Goal: Task Accomplishment & Management: Manage account settings

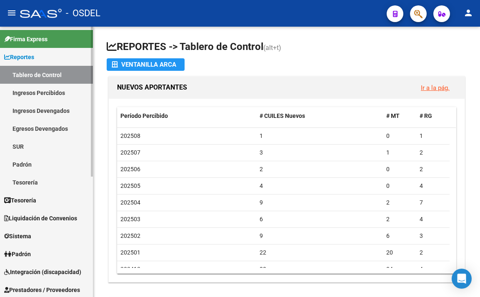
click at [63, 91] on link "Ingresos Percibidos" at bounding box center [46, 93] width 93 height 18
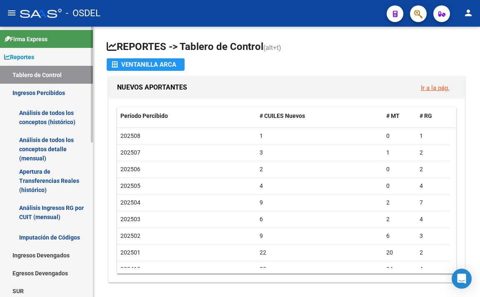
click at [57, 122] on link "Análisis de todos los conceptos (histórico)" at bounding box center [46, 118] width 93 height 32
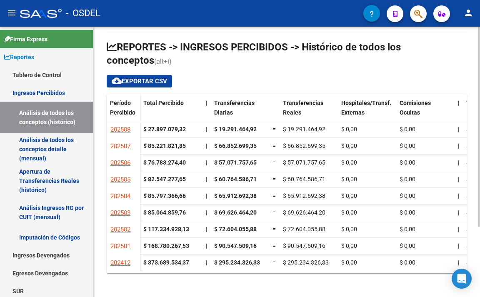
scroll to position [95, 0]
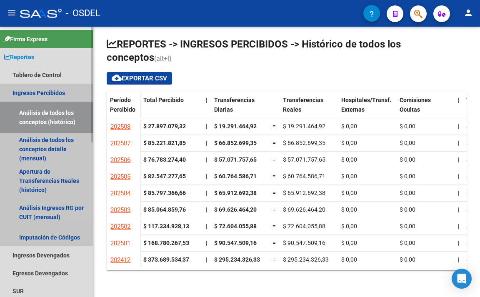
click at [41, 132] on link "Análisis de todos los conceptos (histórico)" at bounding box center [46, 118] width 93 height 32
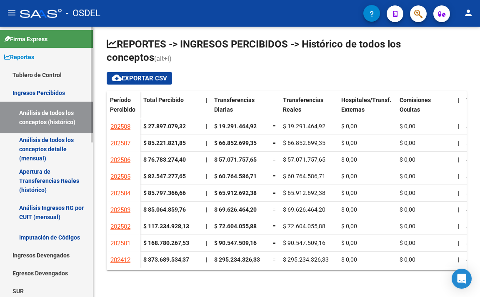
click at [46, 142] on link "Análisis de todos los conceptos detalle (mensual)" at bounding box center [46, 149] width 93 height 32
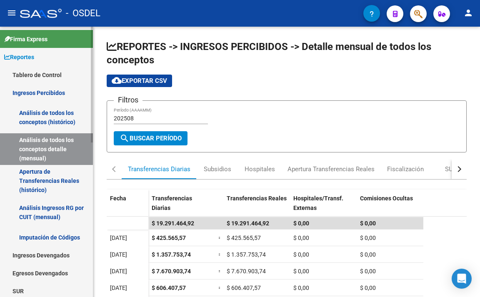
click at [56, 173] on link "Apertura de Transferencias Reales (histórico)" at bounding box center [46, 181] width 93 height 32
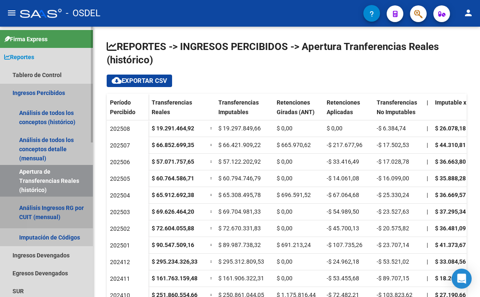
click at [60, 209] on link "Análisis Ingresos RG por CUIT (mensual)" at bounding box center [46, 213] width 93 height 32
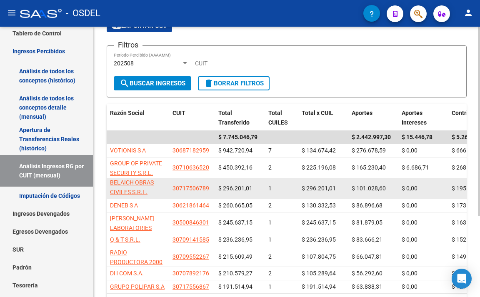
scroll to position [83, 0]
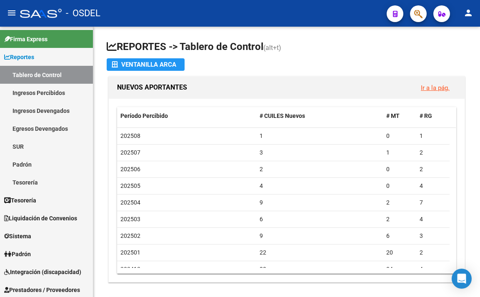
click at [413, 12] on button "button" at bounding box center [418, 13] width 17 height 17
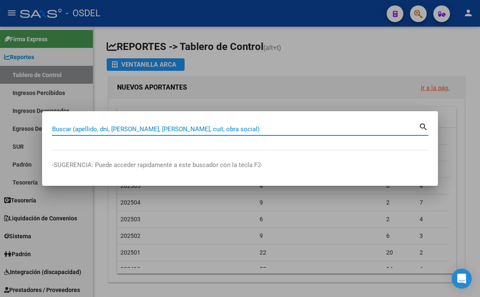
click at [160, 125] on input "Buscar (apellido, dni, [PERSON_NAME], [PERSON_NAME], cuit, obra social)" at bounding box center [235, 128] width 366 height 7
paste input "20319703234"
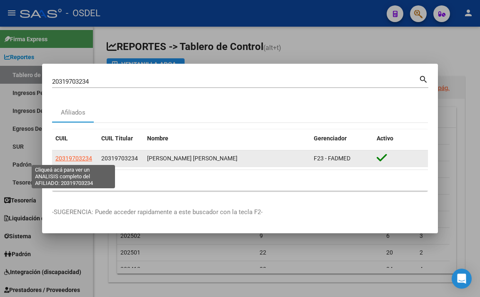
click at [78, 159] on span "20319703234" at bounding box center [73, 158] width 37 height 7
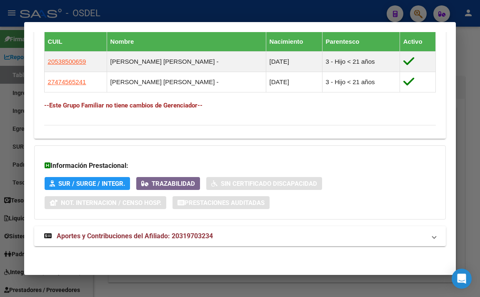
scroll to position [567, 0]
click at [179, 230] on mat-expansion-panel-header "Aportes y Contribuciones del Afiliado: 20319703234" at bounding box center [240, 236] width 412 height 20
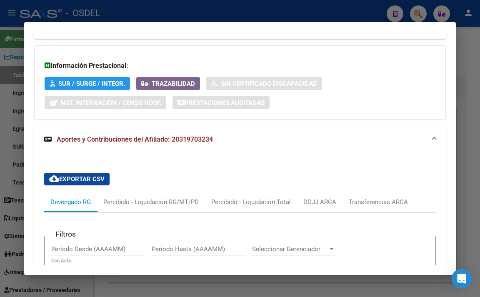
scroll to position [865, 0]
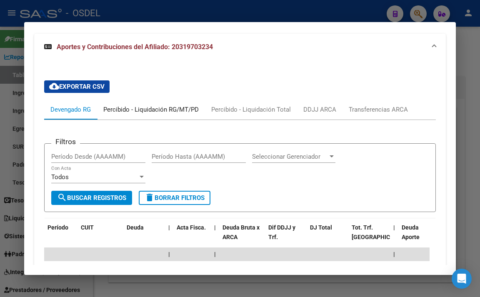
click at [142, 114] on div "Percibido - Liquidación RG/MT/PD" at bounding box center [150, 109] width 95 height 9
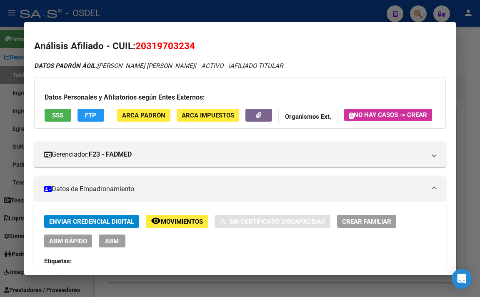
scroll to position [0, 0]
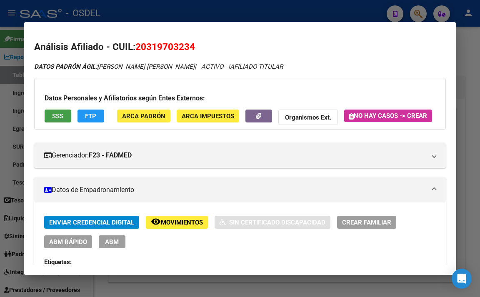
click at [64, 116] on button "SSS" at bounding box center [58, 116] width 27 height 13
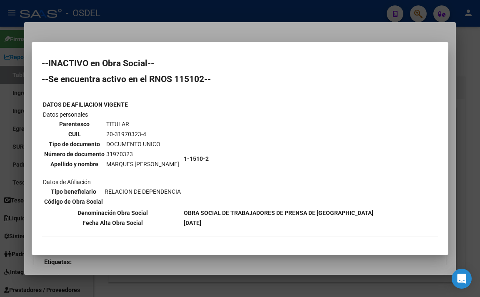
click at [250, 34] on div at bounding box center [240, 148] width 480 height 297
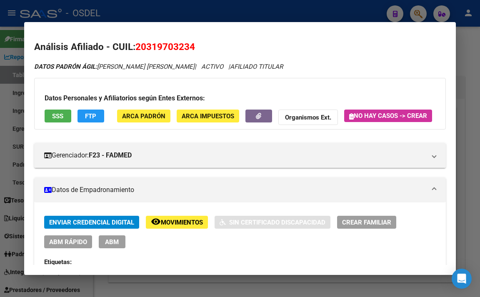
click at [132, 10] on div at bounding box center [240, 148] width 480 height 297
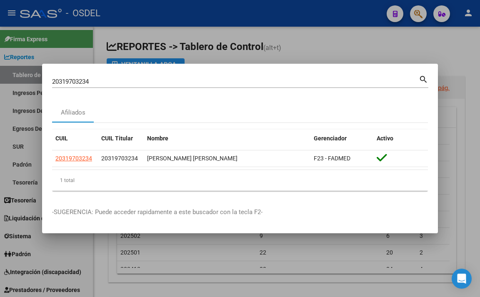
click at [152, 84] on input "20319703234" at bounding box center [235, 81] width 366 height 7
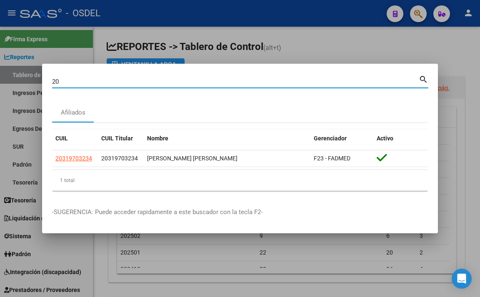
type input "2"
paste input "27332237409"
type input "27332237409"
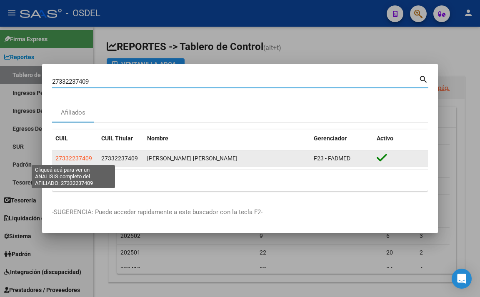
click at [81, 158] on span "27332237409" at bounding box center [73, 158] width 37 height 7
type textarea "27332237409"
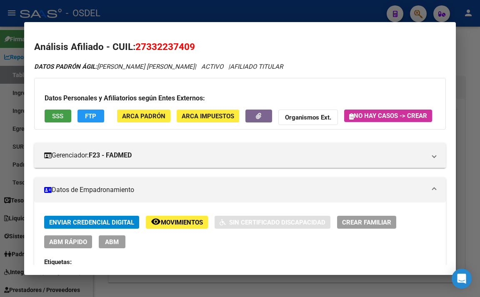
click at [50, 115] on button "SSS" at bounding box center [58, 116] width 27 height 13
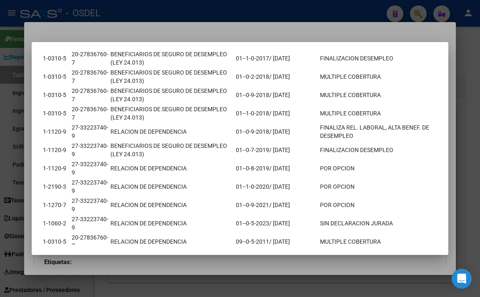
scroll to position [167, 0]
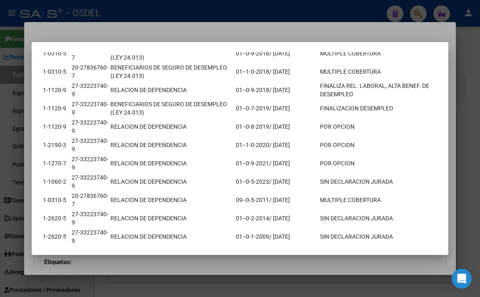
drag, startPoint x: 43, startPoint y: 181, endPoint x: 382, endPoint y: 183, distance: 338.9
click at [382, 183] on tr "1-1060-2 27-33223740-9 RELACION DE DEPENDENCIA 01--0-5-2023/ [DATE] SIN DECLARA…" at bounding box center [239, 181] width 395 height 17
click at [223, 37] on div at bounding box center [240, 148] width 480 height 297
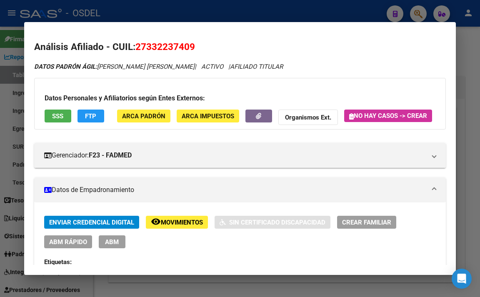
click at [172, 12] on div at bounding box center [240, 148] width 480 height 297
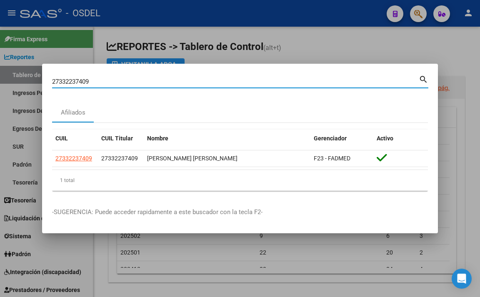
click at [159, 84] on input "27332237409" at bounding box center [235, 81] width 366 height 7
type input "2"
paste input "27332237409"
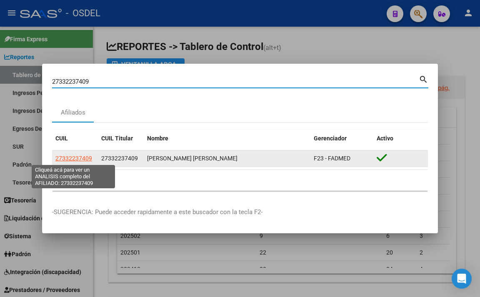
click at [79, 158] on span "27332237409" at bounding box center [73, 158] width 37 height 7
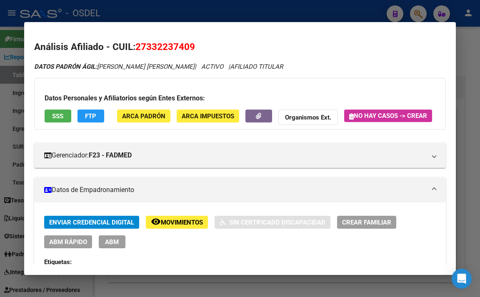
click at [65, 120] on button "SSS" at bounding box center [58, 116] width 27 height 13
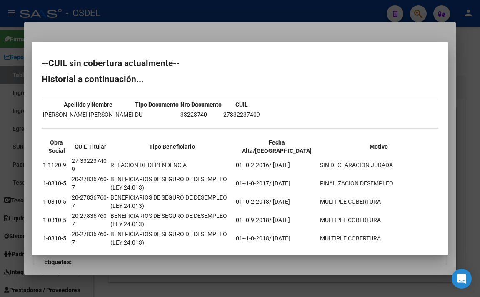
click at [167, 35] on div at bounding box center [240, 148] width 480 height 297
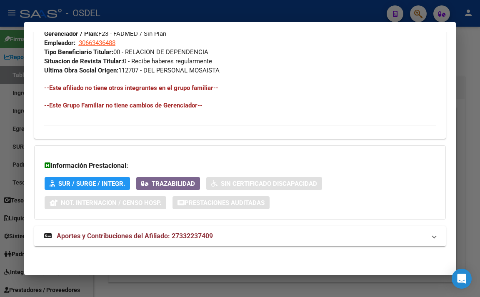
scroll to position [517, 0]
click at [164, 232] on span "Aportes y Contribuciones del Afiliado: 27332237409" at bounding box center [135, 236] width 156 height 8
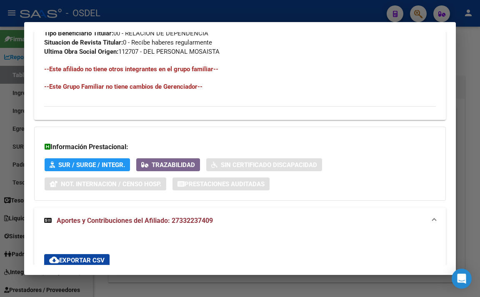
click at [164, 224] on span "Aportes y Contribuciones del Afiliado: 27332237409" at bounding box center [135, 221] width 156 height 8
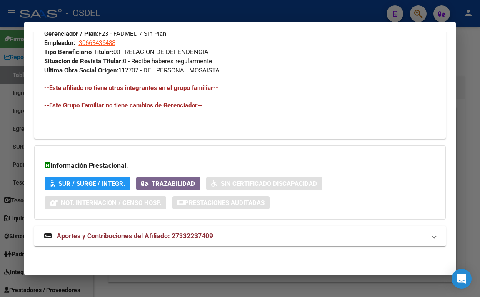
click at [148, 235] on span "Aportes y Contribuciones del Afiliado: 27332237409" at bounding box center [135, 236] width 156 height 8
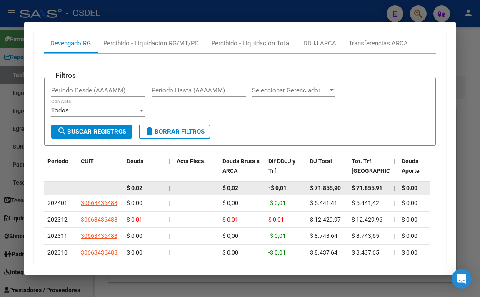
scroll to position [767, 0]
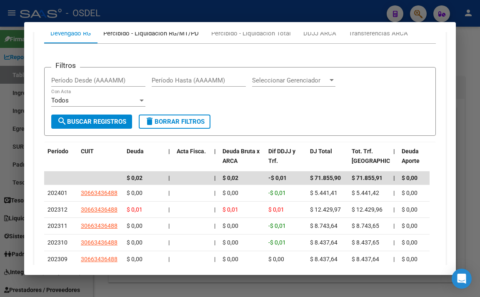
click at [162, 38] on div "Percibido - Liquidación RG/MT/PD" at bounding box center [150, 33] width 95 height 9
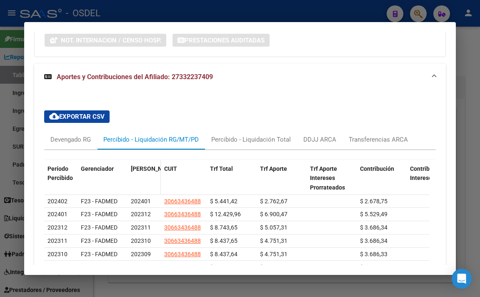
scroll to position [696, 0]
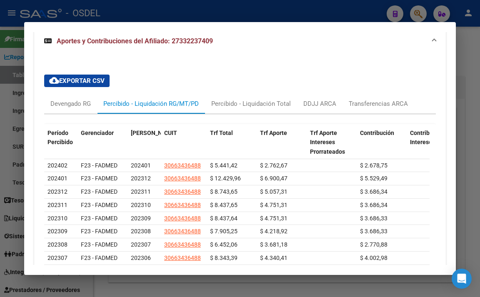
click at [259, 18] on div at bounding box center [240, 148] width 480 height 297
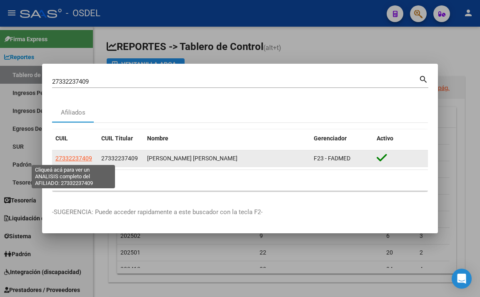
click at [82, 160] on span "27332237409" at bounding box center [73, 158] width 37 height 7
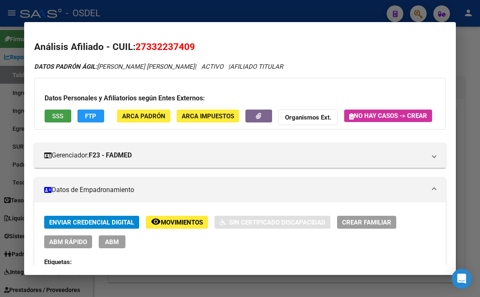
click at [59, 117] on span "SSS" at bounding box center [57, 115] width 11 height 7
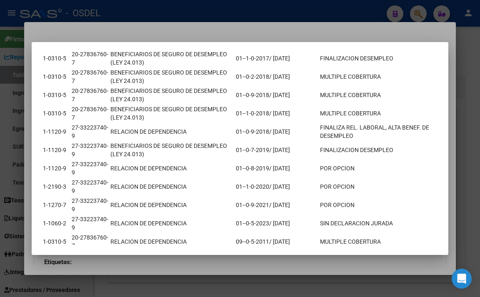
scroll to position [0, 0]
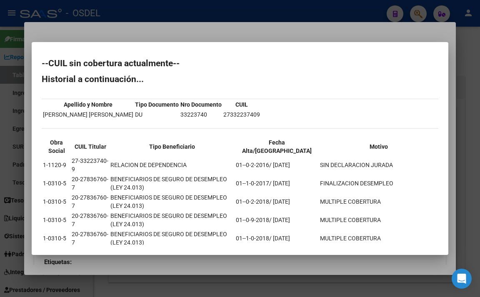
click at [213, 31] on div at bounding box center [240, 148] width 480 height 297
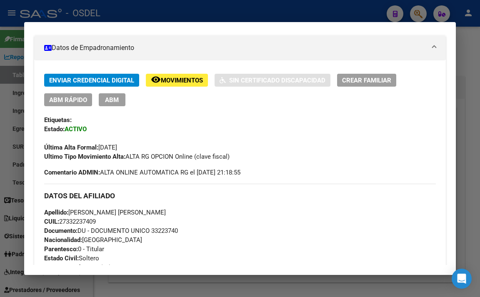
scroll to position [17, 0]
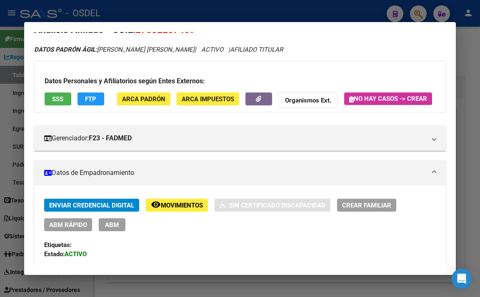
click at [97, 98] on button "FTP" at bounding box center [90, 98] width 27 height 13
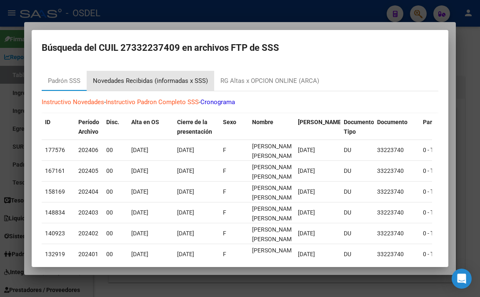
click at [156, 83] on div "Novedades Recibidas (informadas x SSS)" at bounding box center [150, 81] width 115 height 10
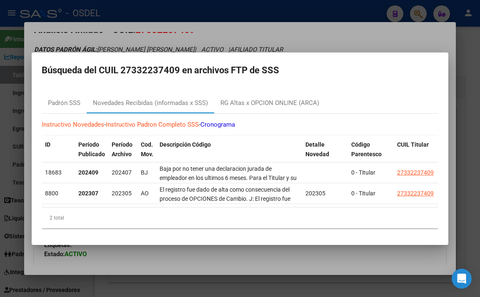
click at [312, 42] on div at bounding box center [240, 148] width 480 height 297
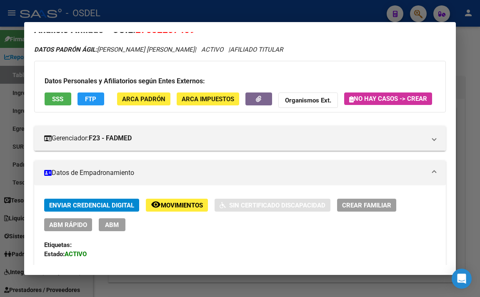
click at [273, 15] on div at bounding box center [240, 148] width 480 height 297
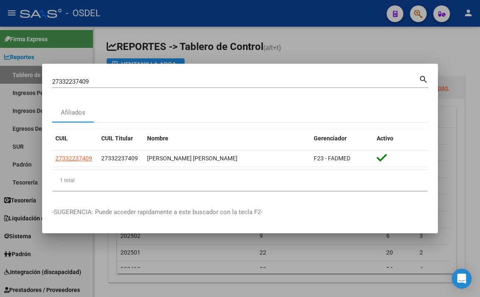
click at [279, 79] on input "27332237409" at bounding box center [235, 81] width 366 height 7
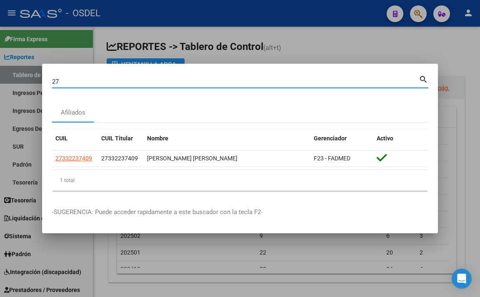
type input "2"
paste input "20319703234"
type input "20319703234"
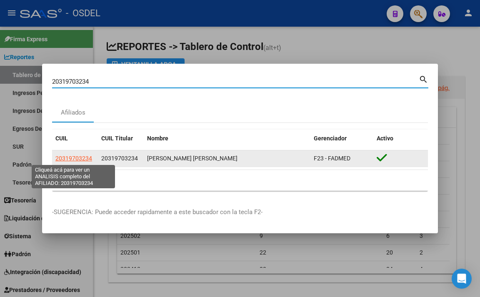
click at [84, 160] on span "20319703234" at bounding box center [73, 158] width 37 height 7
type textarea "20319703234"
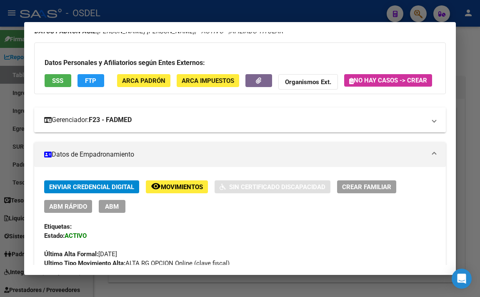
scroll to position [0, 0]
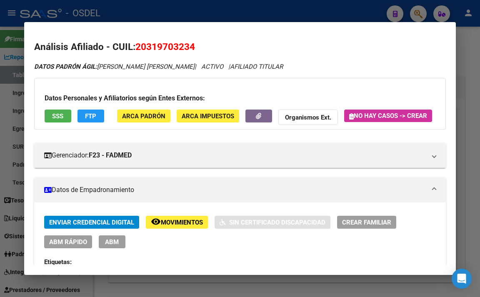
click at [62, 118] on span "SSS" at bounding box center [57, 115] width 11 height 7
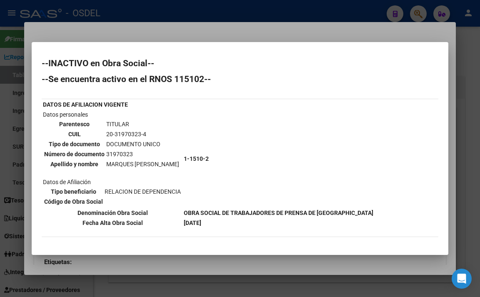
click at [171, 30] on div at bounding box center [240, 148] width 480 height 297
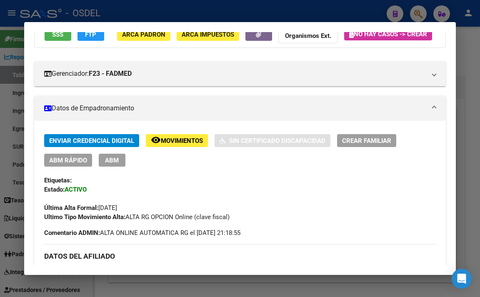
scroll to position [83, 0]
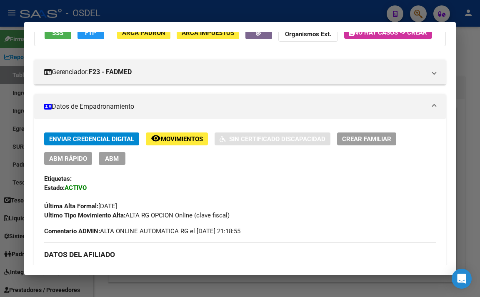
click at [113, 162] on span "ABM" at bounding box center [112, 158] width 14 height 7
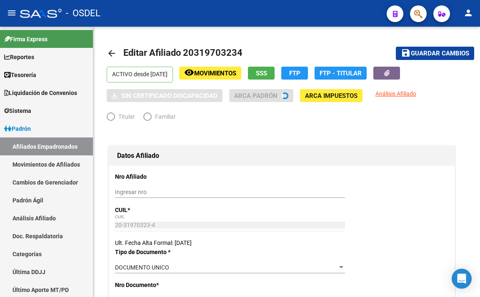
radio input "true"
type input "30-71615833-7"
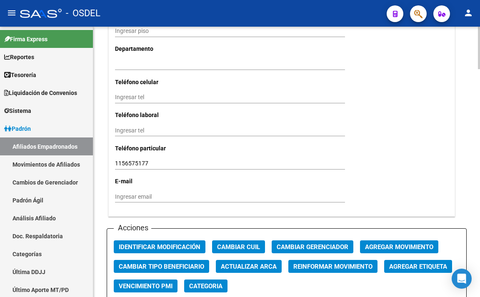
scroll to position [874, 0]
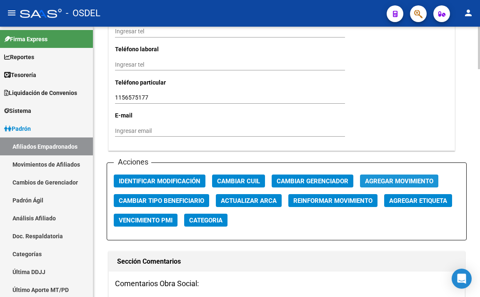
click at [376, 179] on span "Agregar Movimiento" at bounding box center [399, 180] width 68 height 7
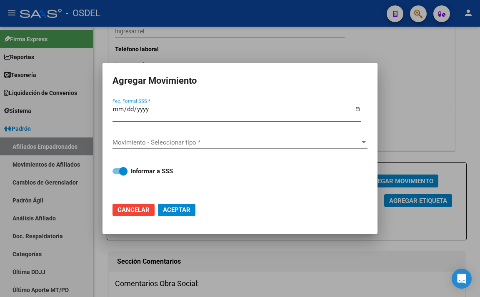
click at [112, 172] on span at bounding box center [119, 171] width 15 height 6
click at [116, 174] on input "Informar a SSS" at bounding box center [116, 174] width 0 height 0
checkbox input "false"
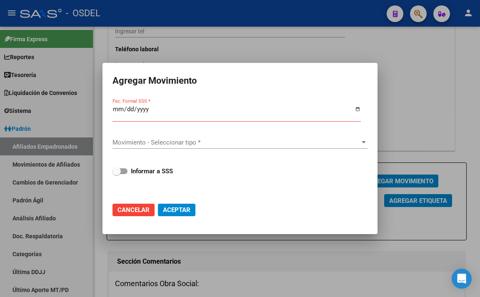
click at [408, 80] on div at bounding box center [240, 148] width 480 height 297
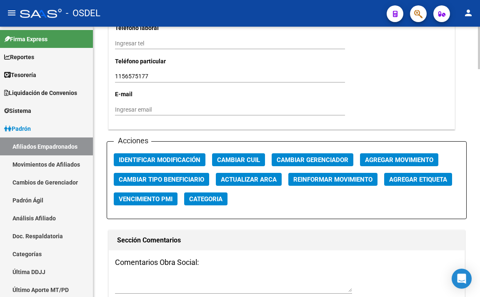
scroll to position [916, 0]
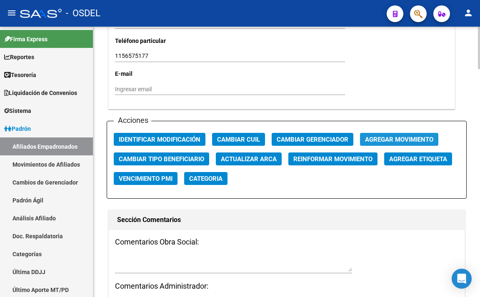
click at [392, 142] on span "Agregar Movimiento" at bounding box center [399, 139] width 68 height 7
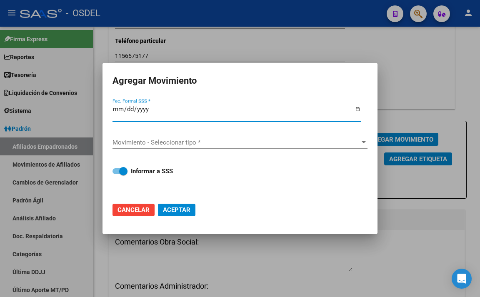
click at [415, 85] on div at bounding box center [240, 148] width 480 height 297
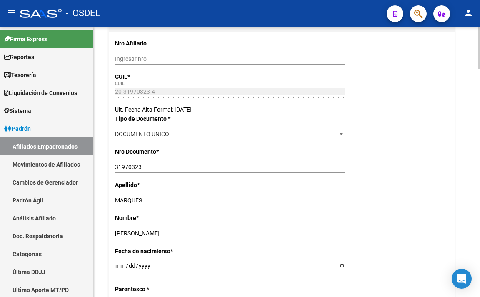
scroll to position [0, 0]
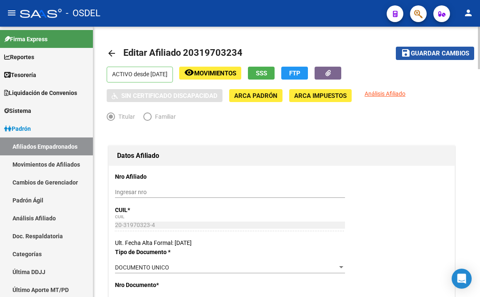
click at [462, 54] on span "Guardar cambios" at bounding box center [440, 53] width 58 height 7
click at [413, 12] on button "button" at bounding box center [418, 13] width 17 height 17
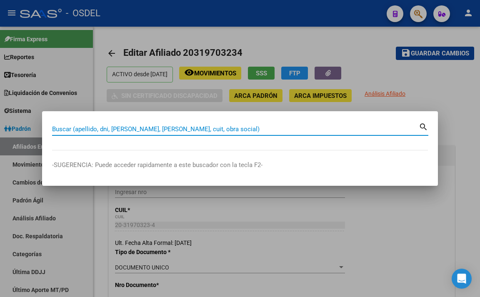
click at [277, 127] on input "Buscar (apellido, dni, [PERSON_NAME], [PERSON_NAME], cuit, obra social)" at bounding box center [235, 128] width 366 height 7
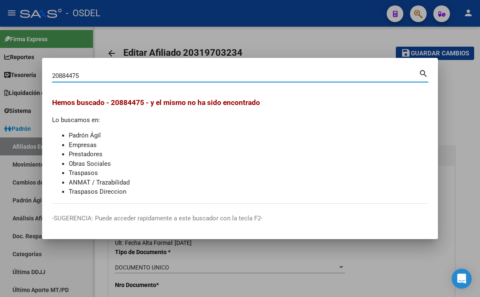
type input "20884475"
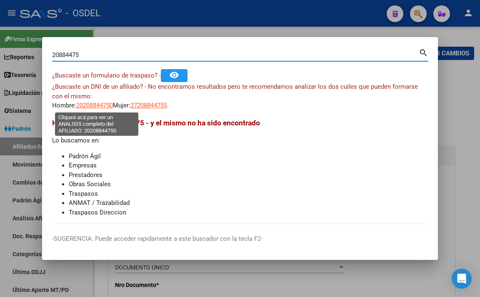
click at [85, 108] on span "20208844750" at bounding box center [94, 105] width 37 height 7
type textarea "20208844750"
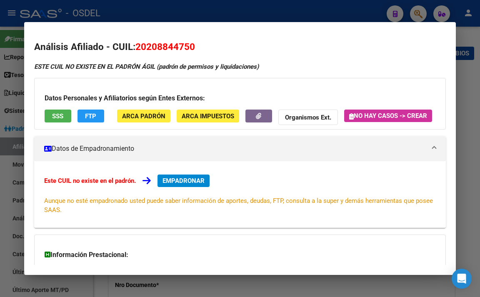
click at [242, 11] on div at bounding box center [240, 148] width 480 height 297
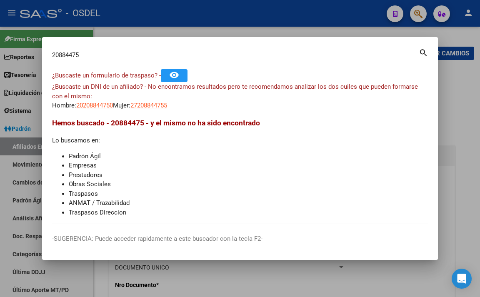
click at [73, 55] on input "20884475" at bounding box center [235, 54] width 366 height 7
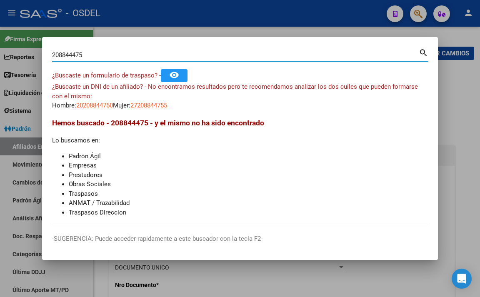
type input "208844475"
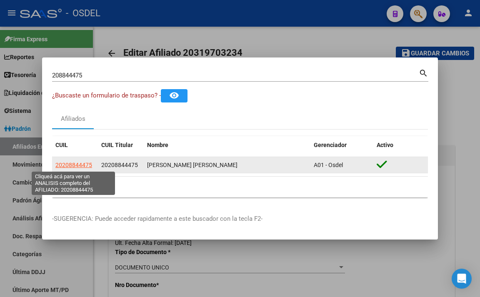
click at [64, 163] on span "20208844475" at bounding box center [73, 165] width 37 height 7
type textarea "20208844475"
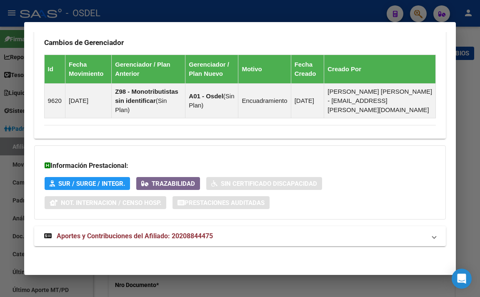
scroll to position [578, 0]
click at [182, 233] on span "Aportes y Contribuciones del Afiliado: 20208844475" at bounding box center [135, 236] width 156 height 8
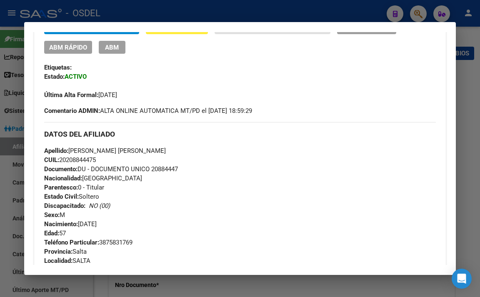
scroll to position [0, 0]
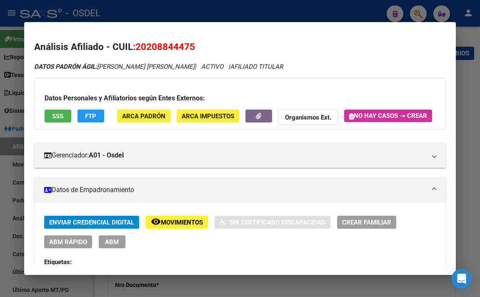
click at [60, 115] on span "SSS" at bounding box center [57, 115] width 11 height 7
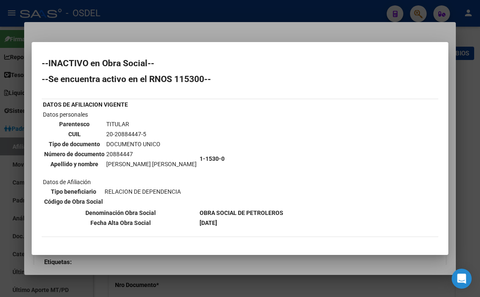
click at [224, 36] on div at bounding box center [240, 148] width 480 height 297
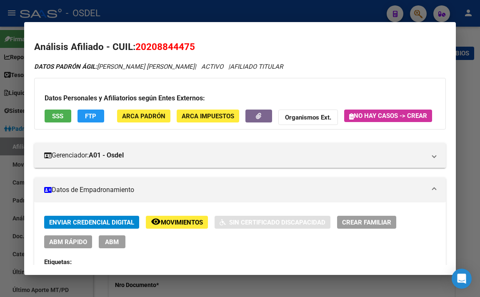
click at [251, 14] on div at bounding box center [240, 148] width 480 height 297
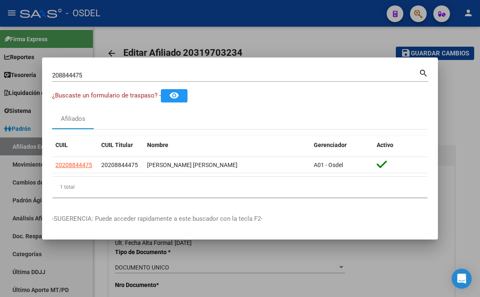
click at [260, 3] on div at bounding box center [240, 148] width 480 height 297
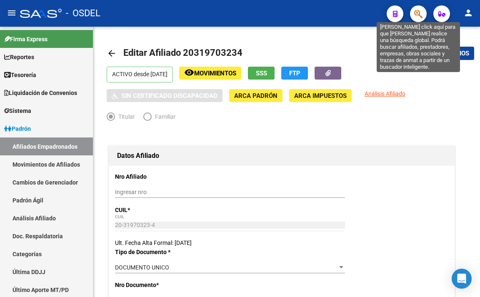
click at [419, 15] on icon "button" at bounding box center [418, 14] width 8 height 10
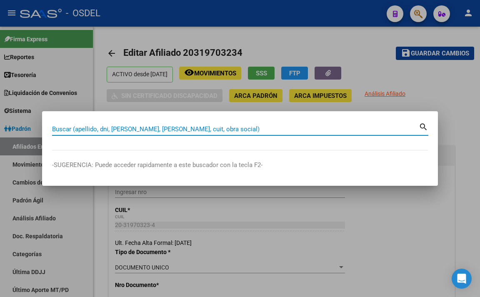
click at [214, 124] on div "Buscar (apellido, dni, [PERSON_NAME], [PERSON_NAME], cuit, obra social)" at bounding box center [235, 129] width 366 height 12
paste input "20319703234"
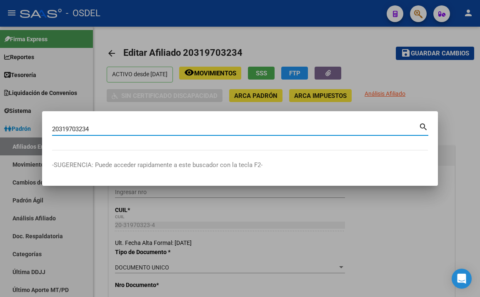
type input "20319703234"
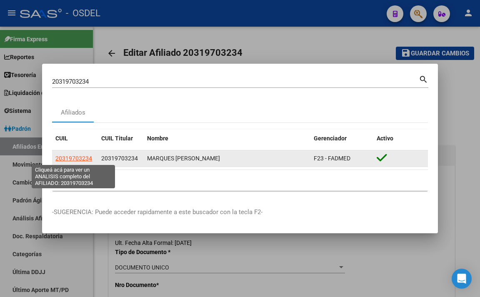
click at [76, 157] on span "20319703234" at bounding box center [73, 158] width 37 height 7
type textarea "20319703234"
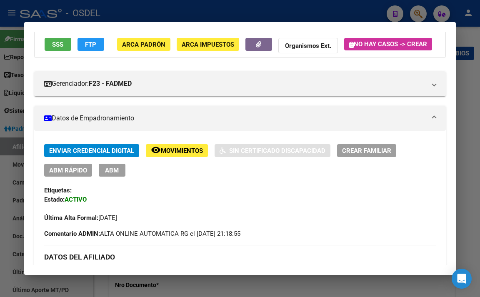
scroll to position [83, 0]
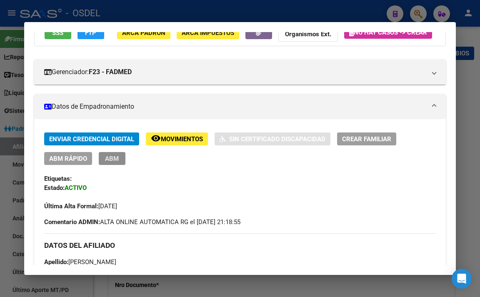
click at [111, 162] on span "ABM" at bounding box center [112, 158] width 14 height 7
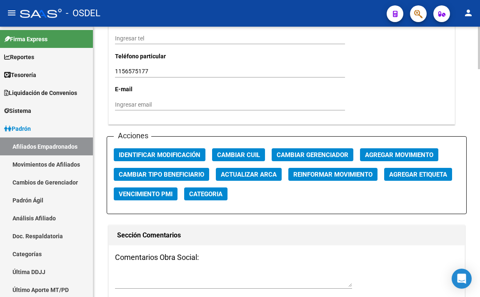
scroll to position [916, 0]
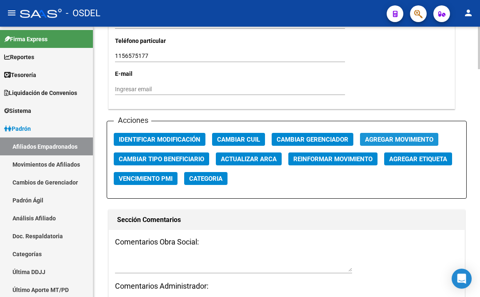
click at [391, 142] on span "Agregar Movimiento" at bounding box center [399, 139] width 68 height 7
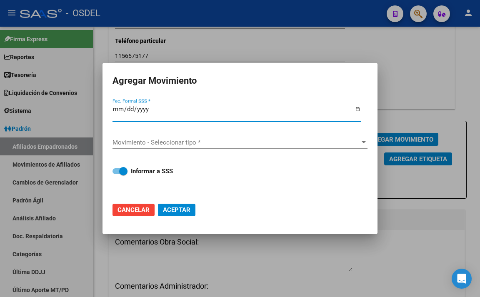
click at [192, 115] on input "Fec. Formal SSS *" at bounding box center [236, 112] width 248 height 13
click at [118, 110] on input "Fec. Formal SSS *" at bounding box center [236, 112] width 248 height 13
click at [155, 146] on div "Movimiento - Seleccionar tipo * Movimiento - Seleccionar tipo *" at bounding box center [239, 142] width 255 height 12
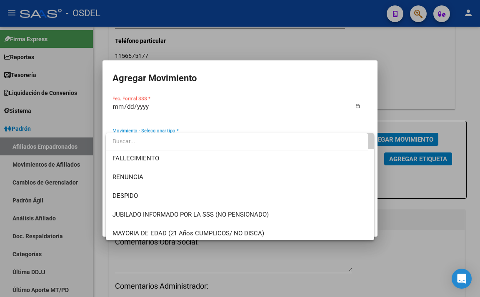
scroll to position [0, 0]
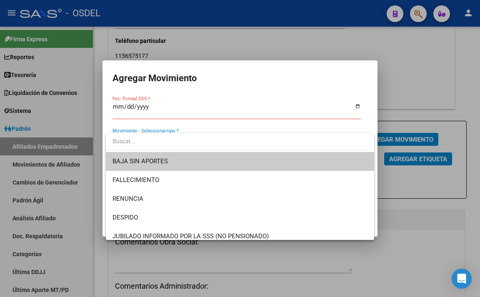
click at [233, 53] on div at bounding box center [240, 148] width 480 height 297
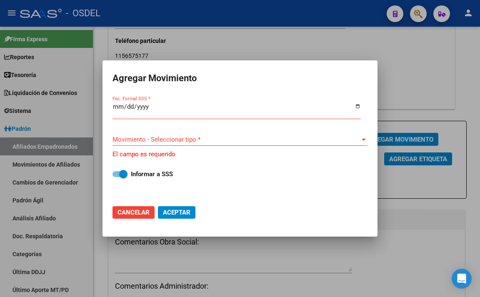
click at [114, 175] on span at bounding box center [119, 174] width 15 height 6
click at [116, 177] on input "Informar a SSS" at bounding box center [116, 177] width 0 height 0
checkbox input "false"
